Goal: Task Accomplishment & Management: Use online tool/utility

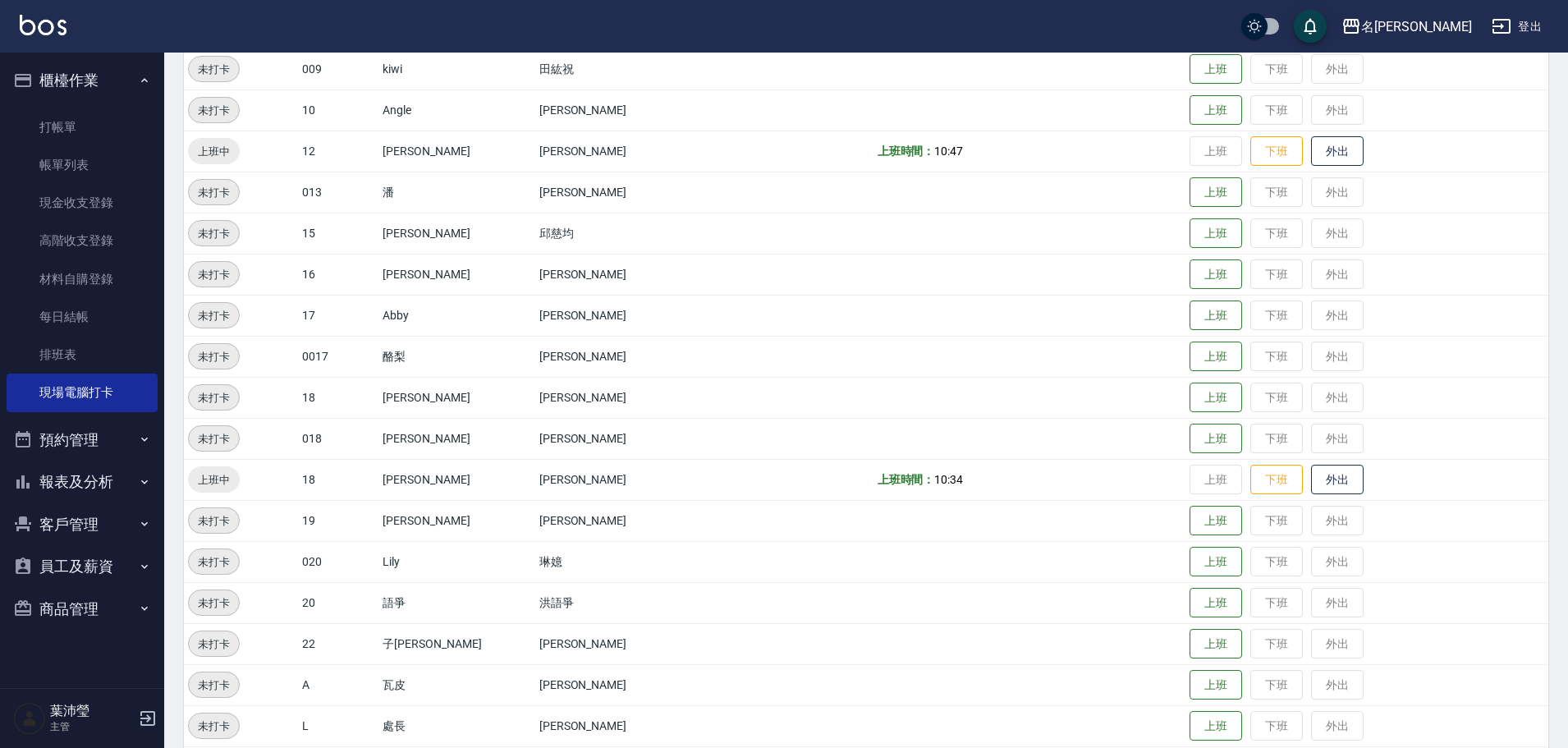
scroll to position [575, 0]
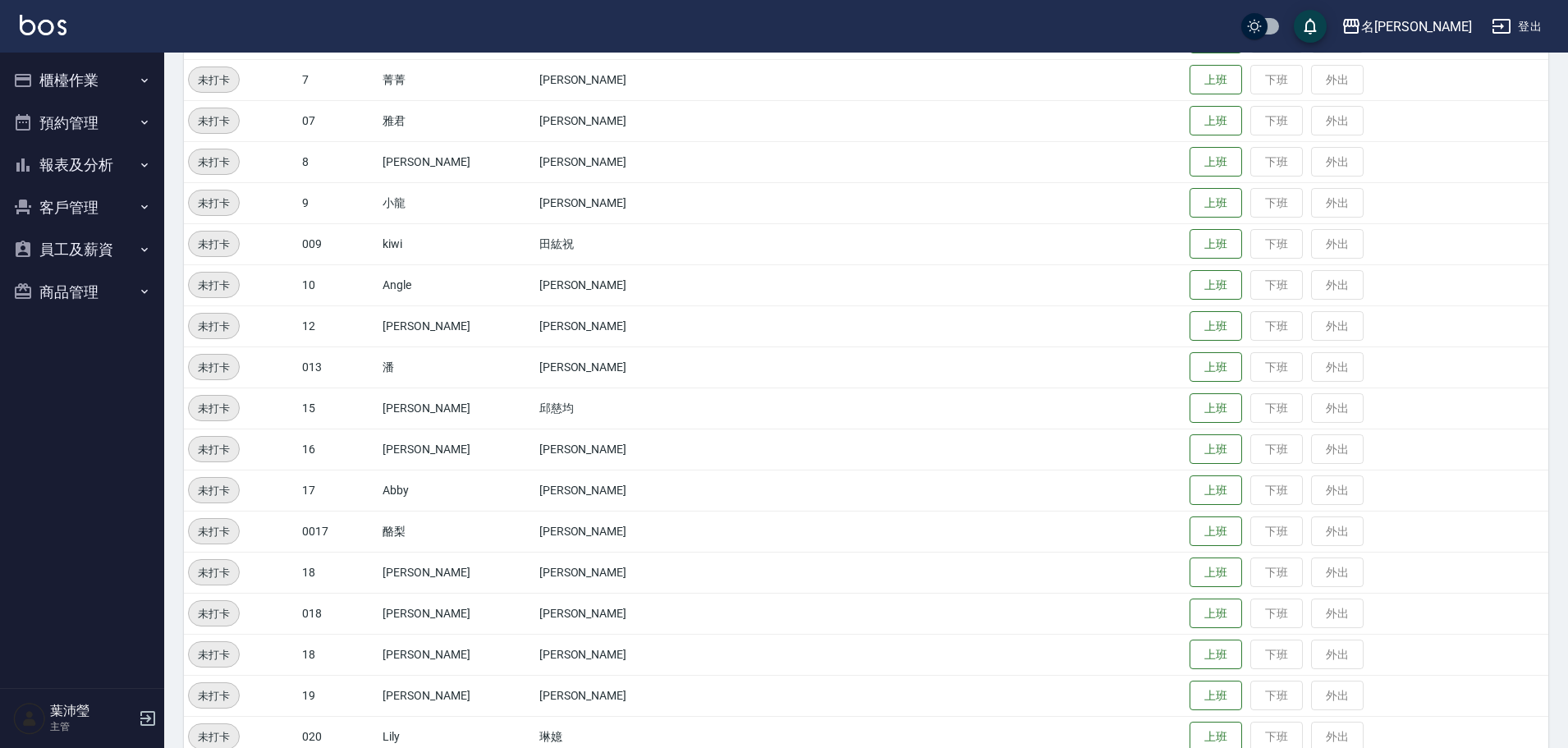
scroll to position [164, 0]
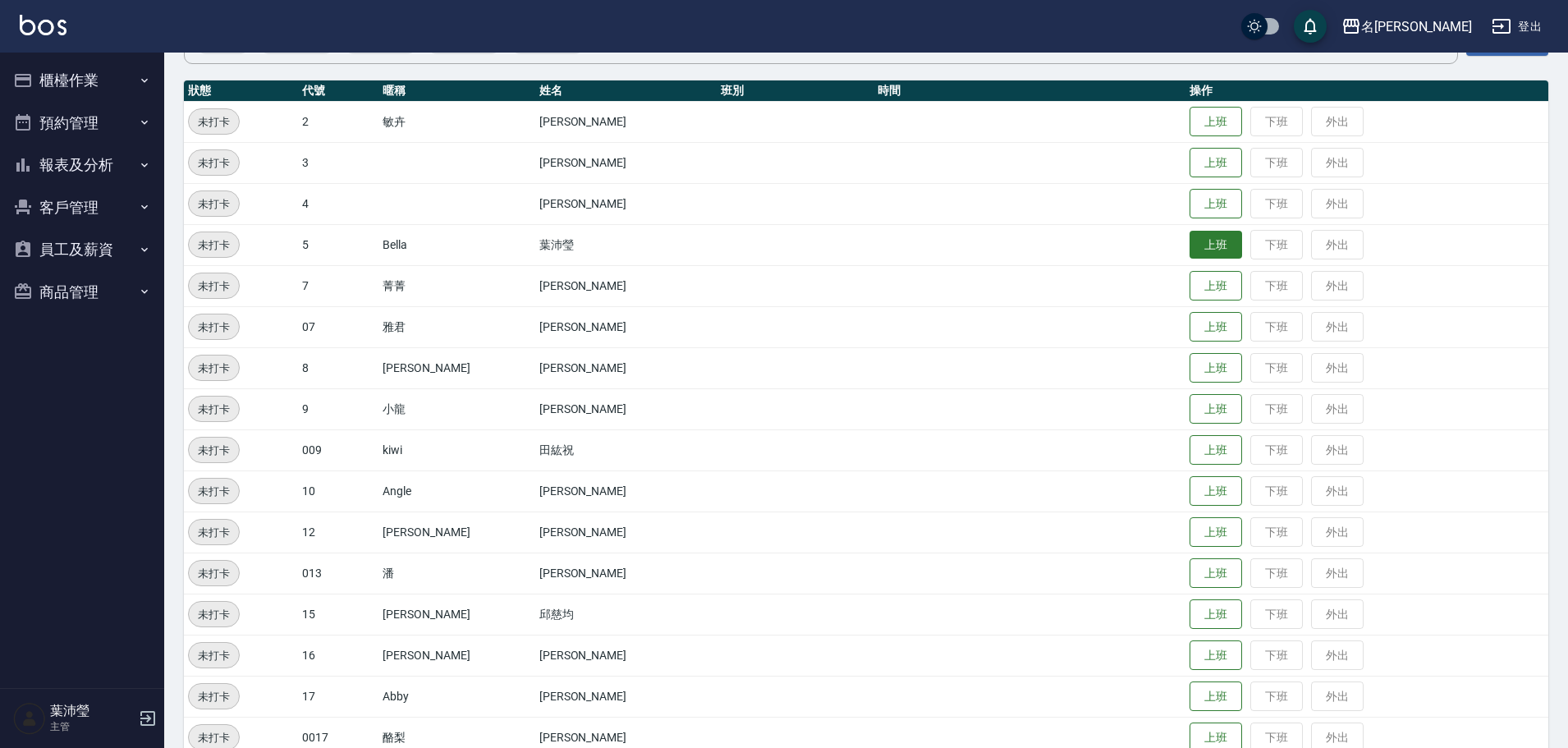
click at [1190, 240] on button "上班" at bounding box center [1216, 245] width 53 height 29
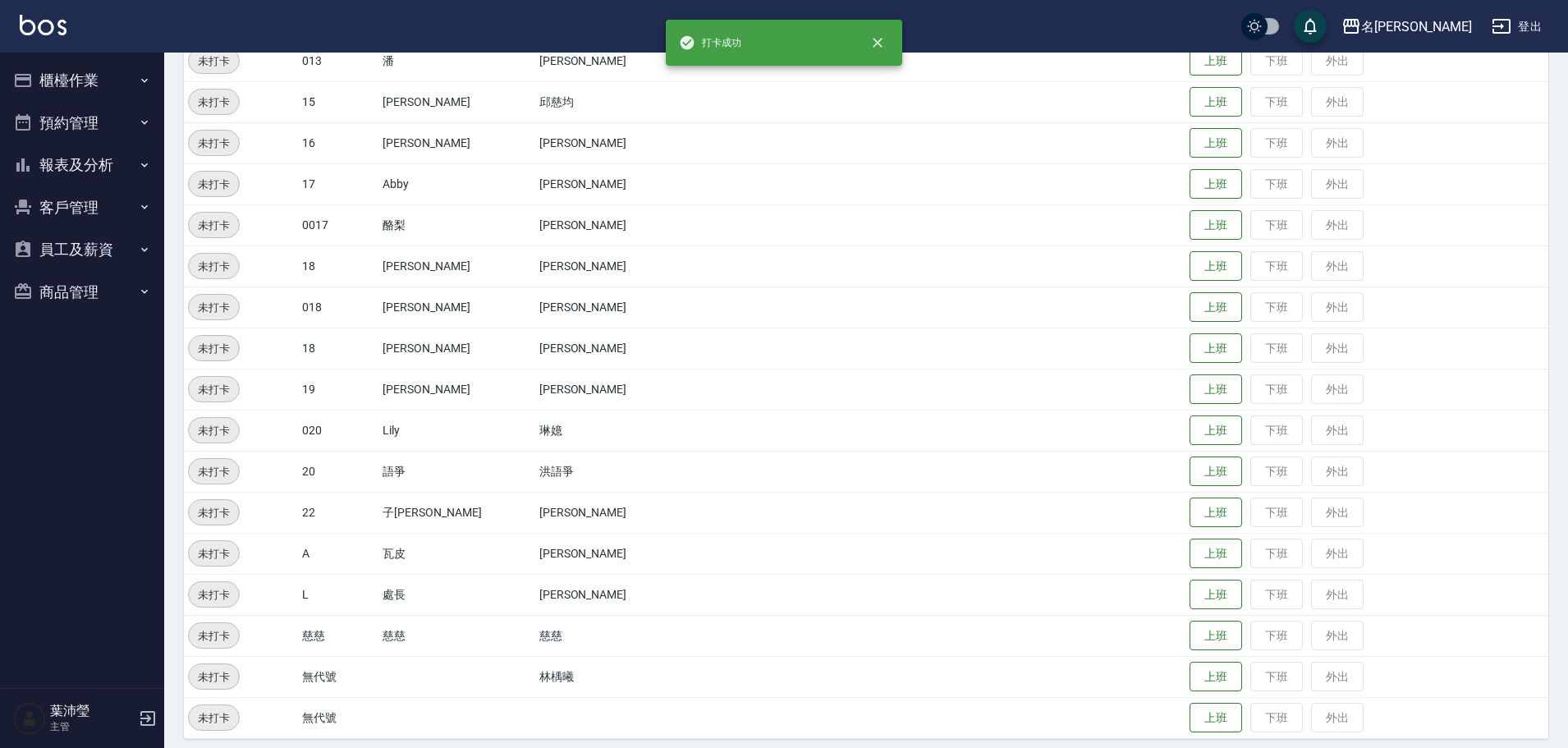
scroll to position [687, 0]
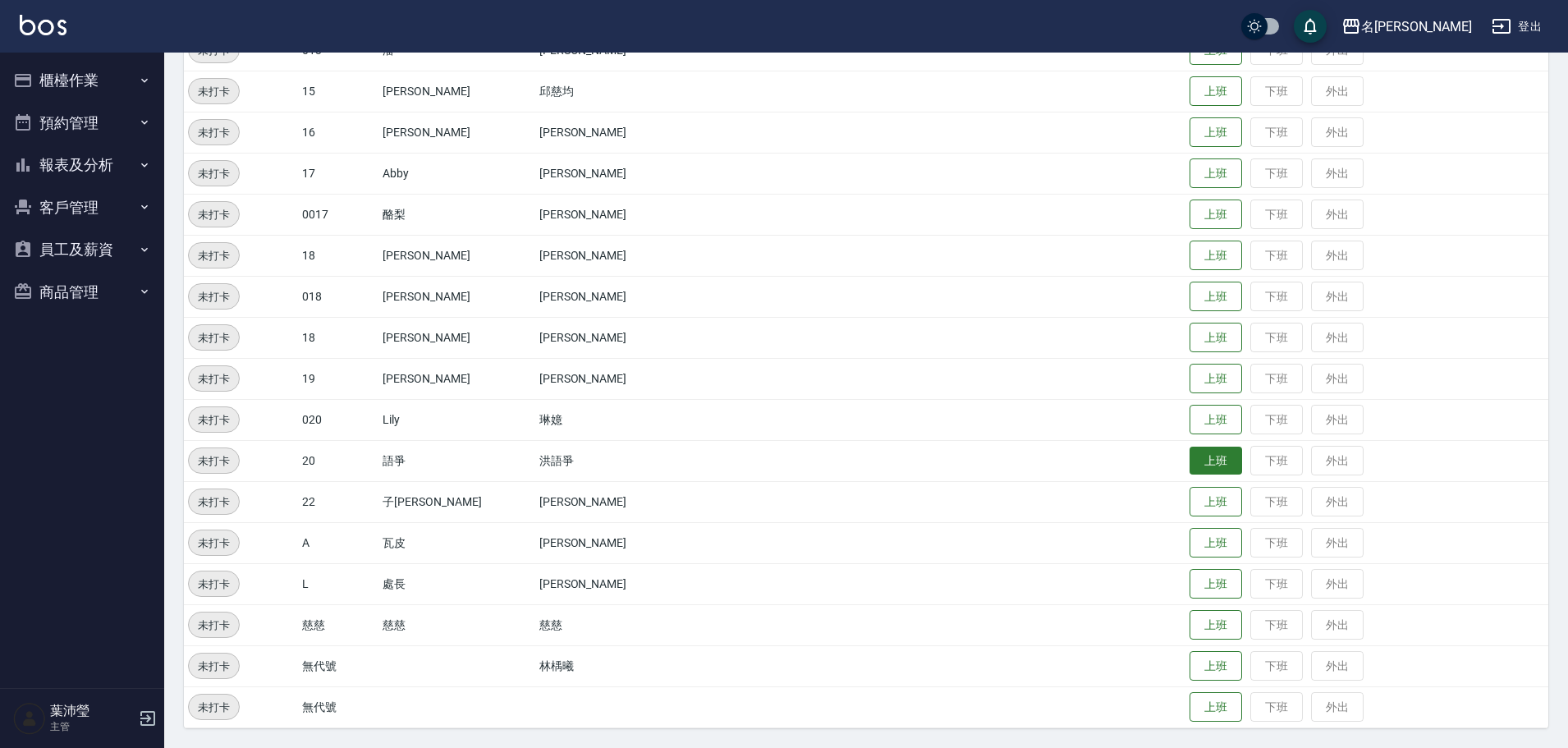
click at [1190, 471] on button "上班" at bounding box center [1216, 461] width 53 height 29
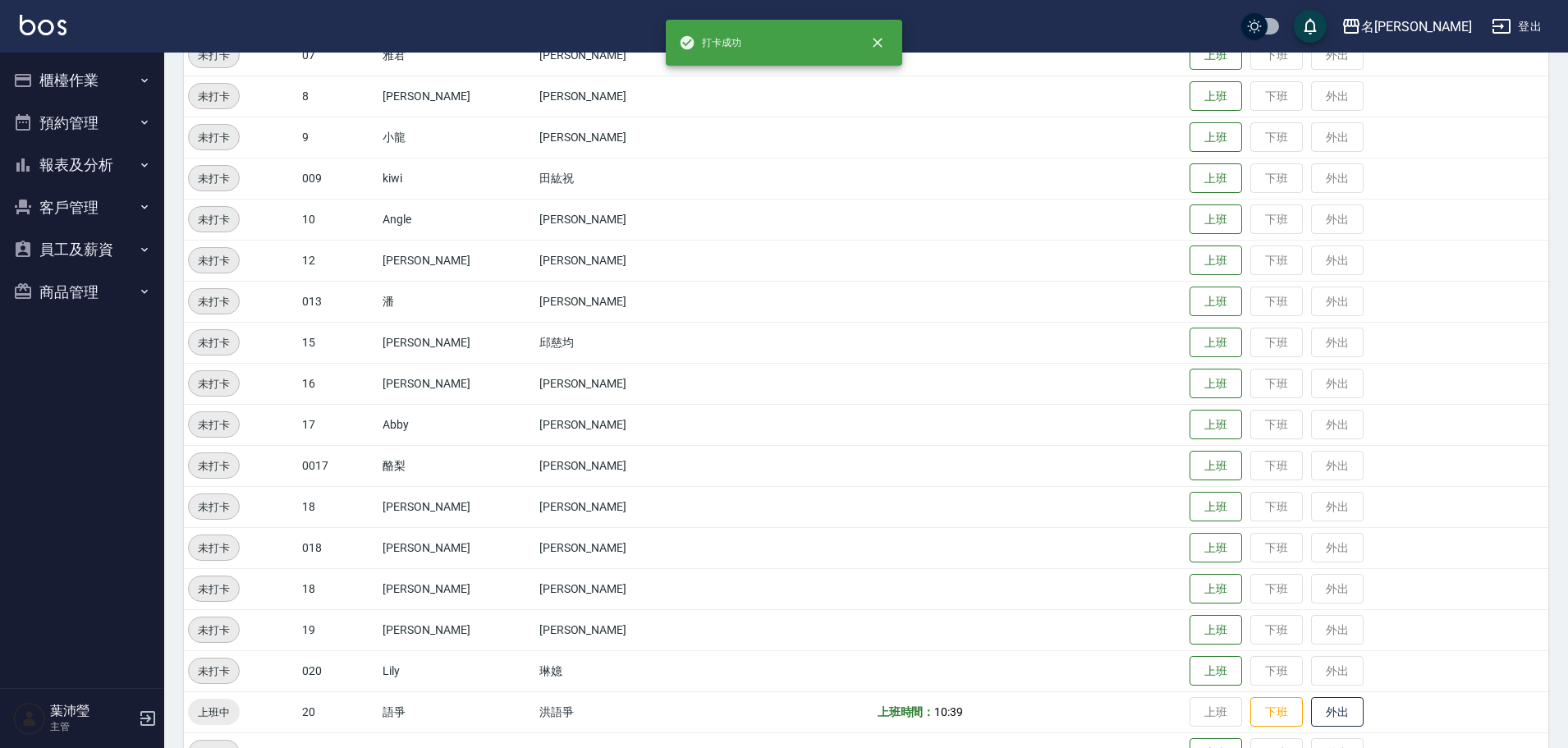
scroll to position [0, 0]
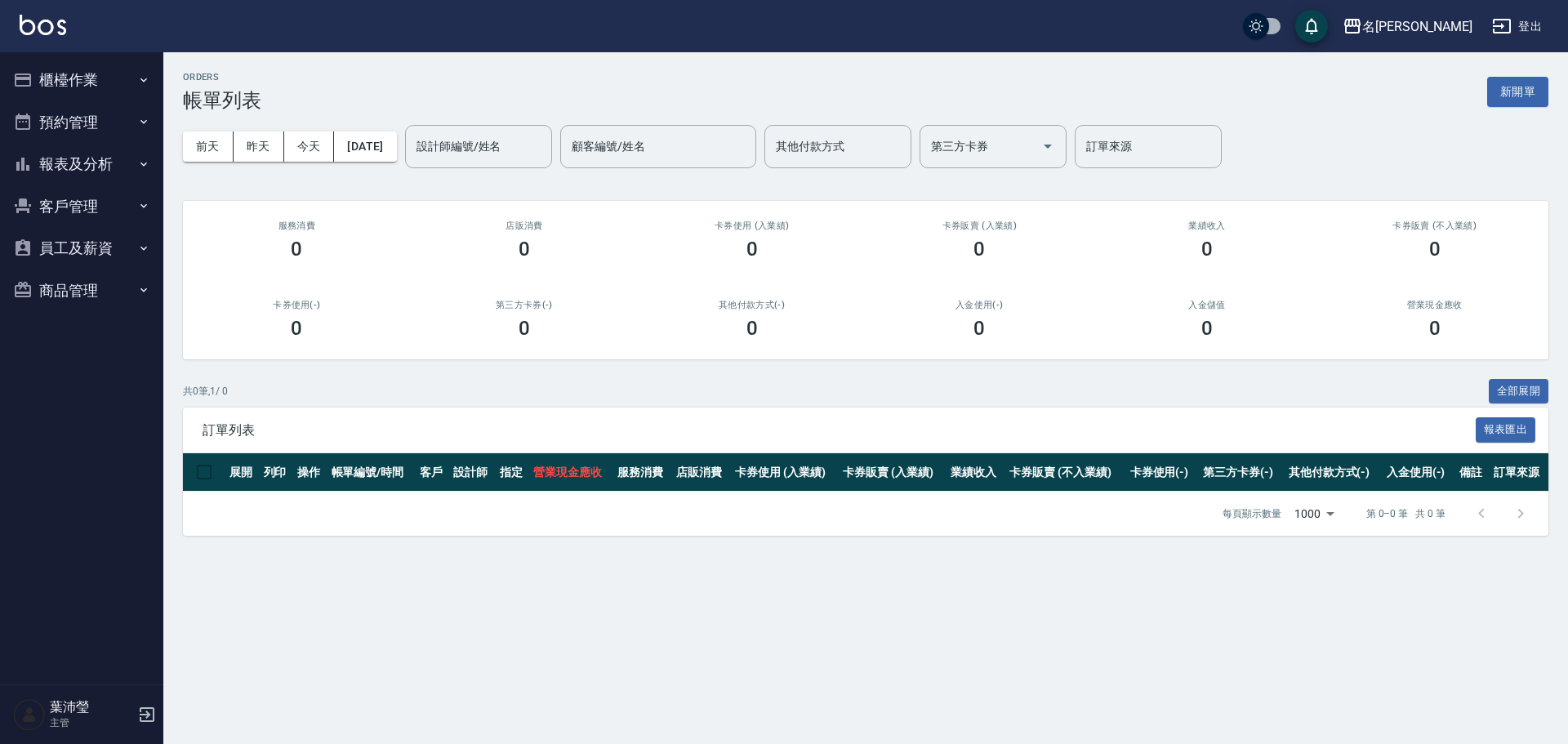
click at [118, 70] on button "櫃檯作業" at bounding box center [82, 80] width 150 height 42
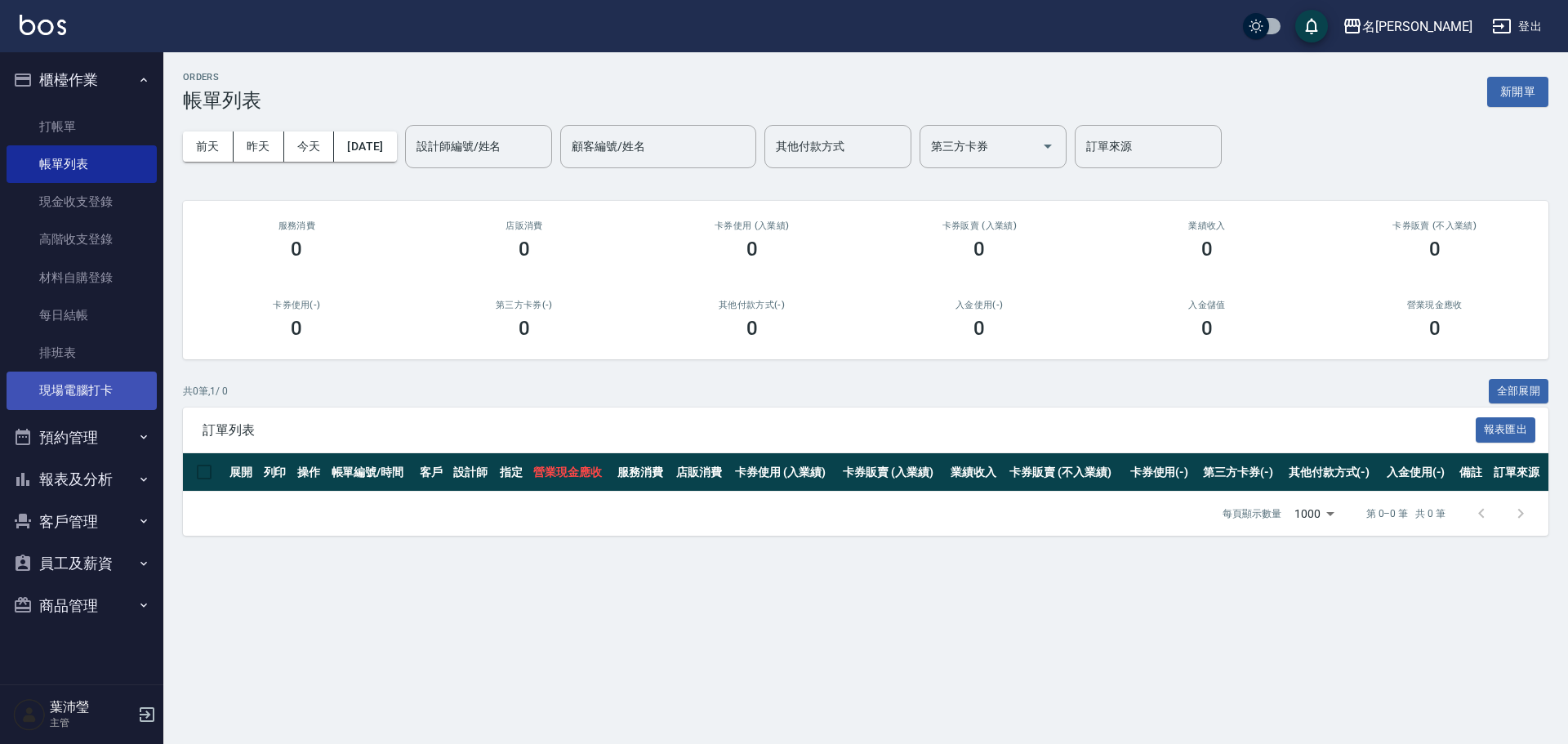
click at [72, 386] on link "現場電腦打卡" at bounding box center [82, 390] width 150 height 37
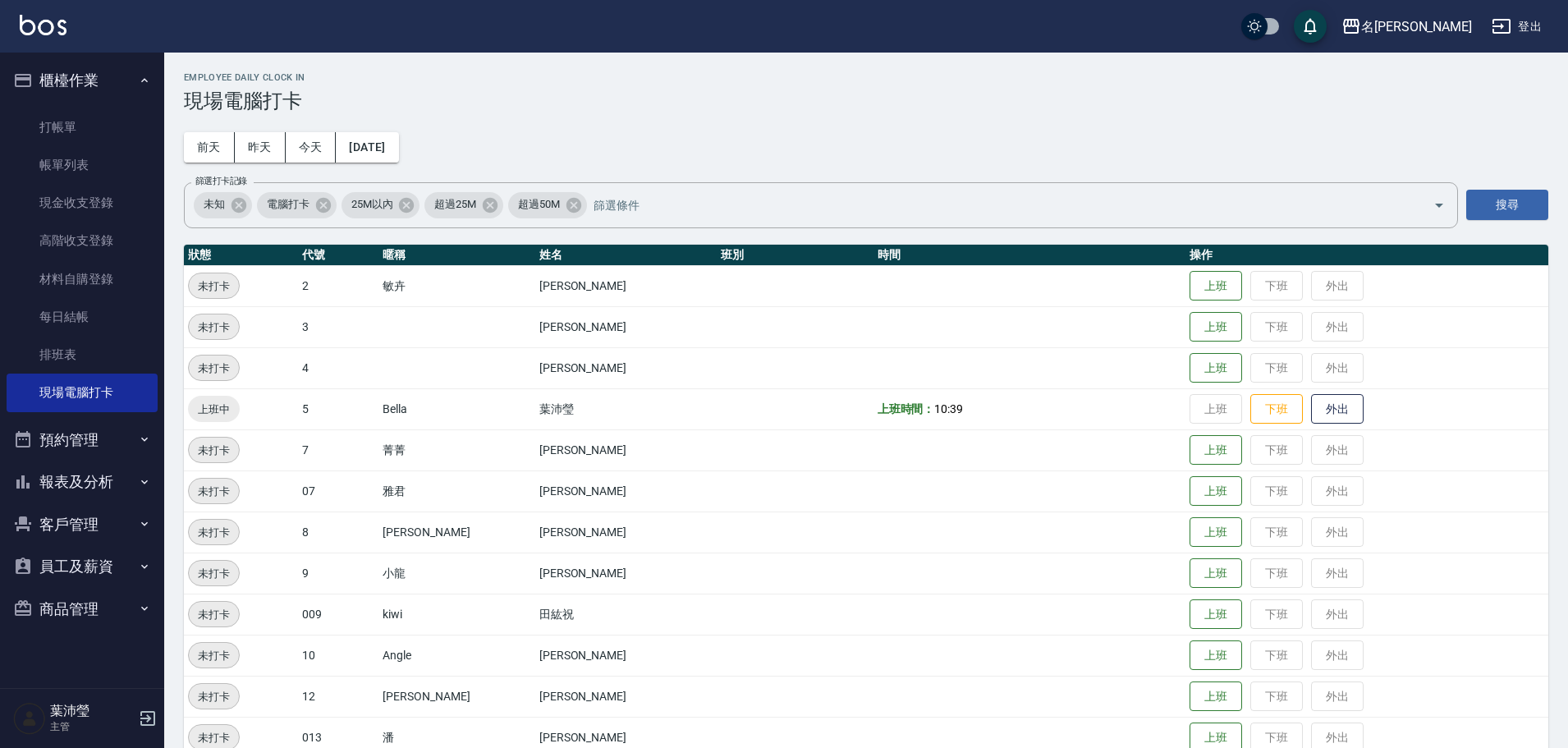
click at [1220, 530] on td "上班 下班 外出" at bounding box center [1366, 532] width 363 height 41
click at [1190, 529] on button "上班" at bounding box center [1216, 533] width 53 height 29
click at [1190, 682] on button "上班" at bounding box center [1216, 697] width 53 height 29
